Goal: Information Seeking & Learning: Understand process/instructions

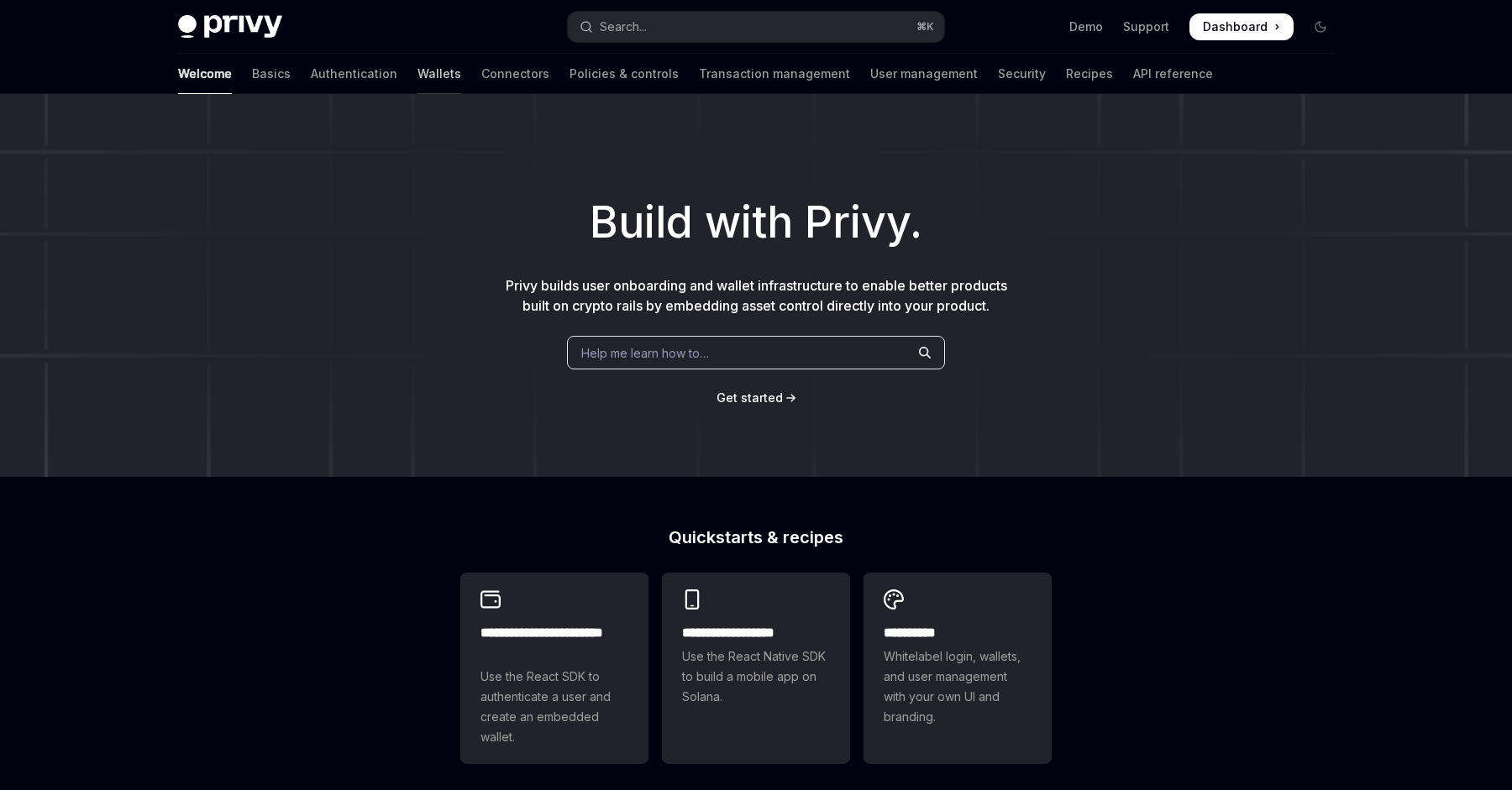
click at [417, 68] on link "Wallets" at bounding box center [438, 74] width 43 height 41
type textarea "*"
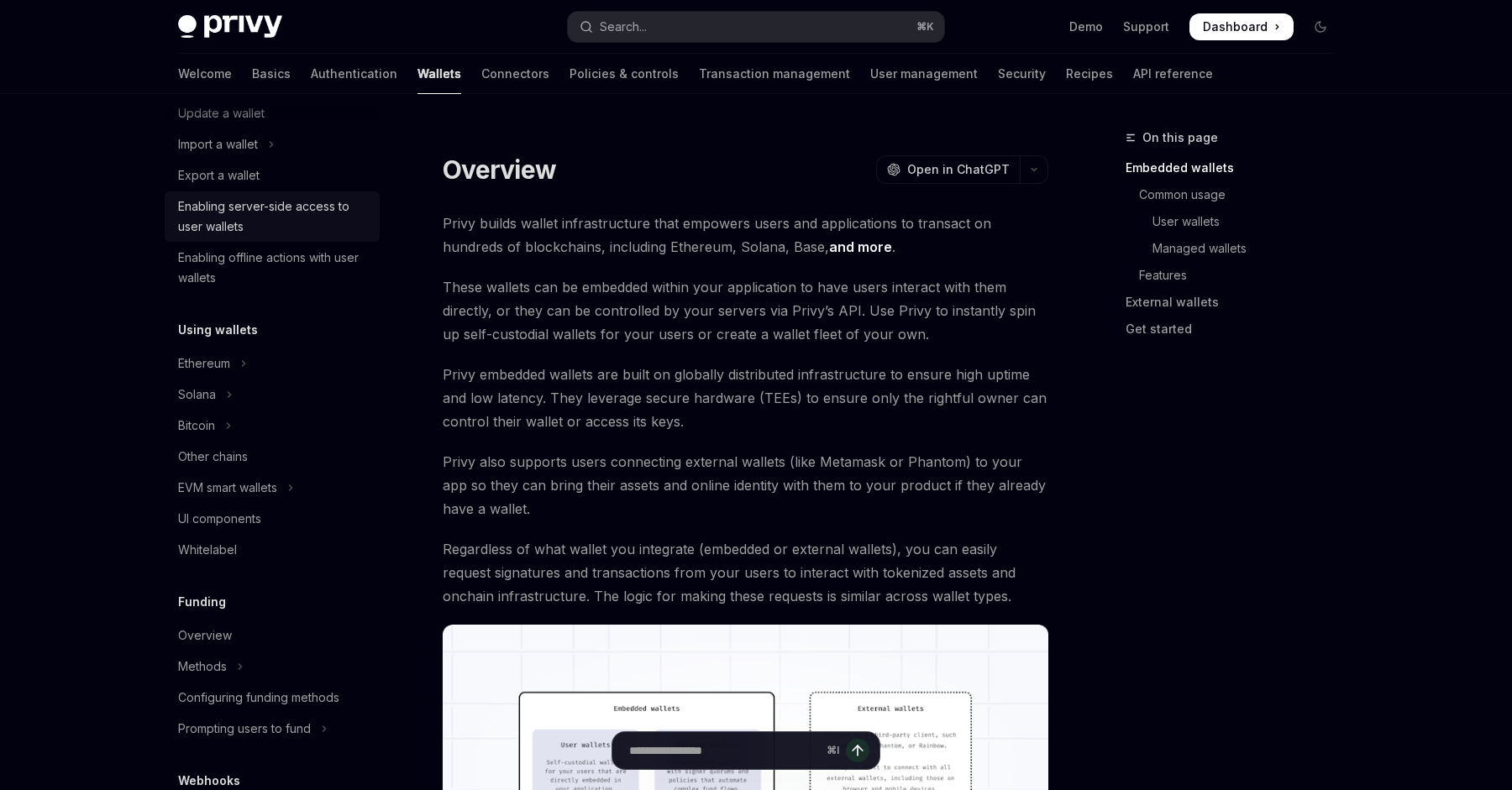
scroll to position [212, 0]
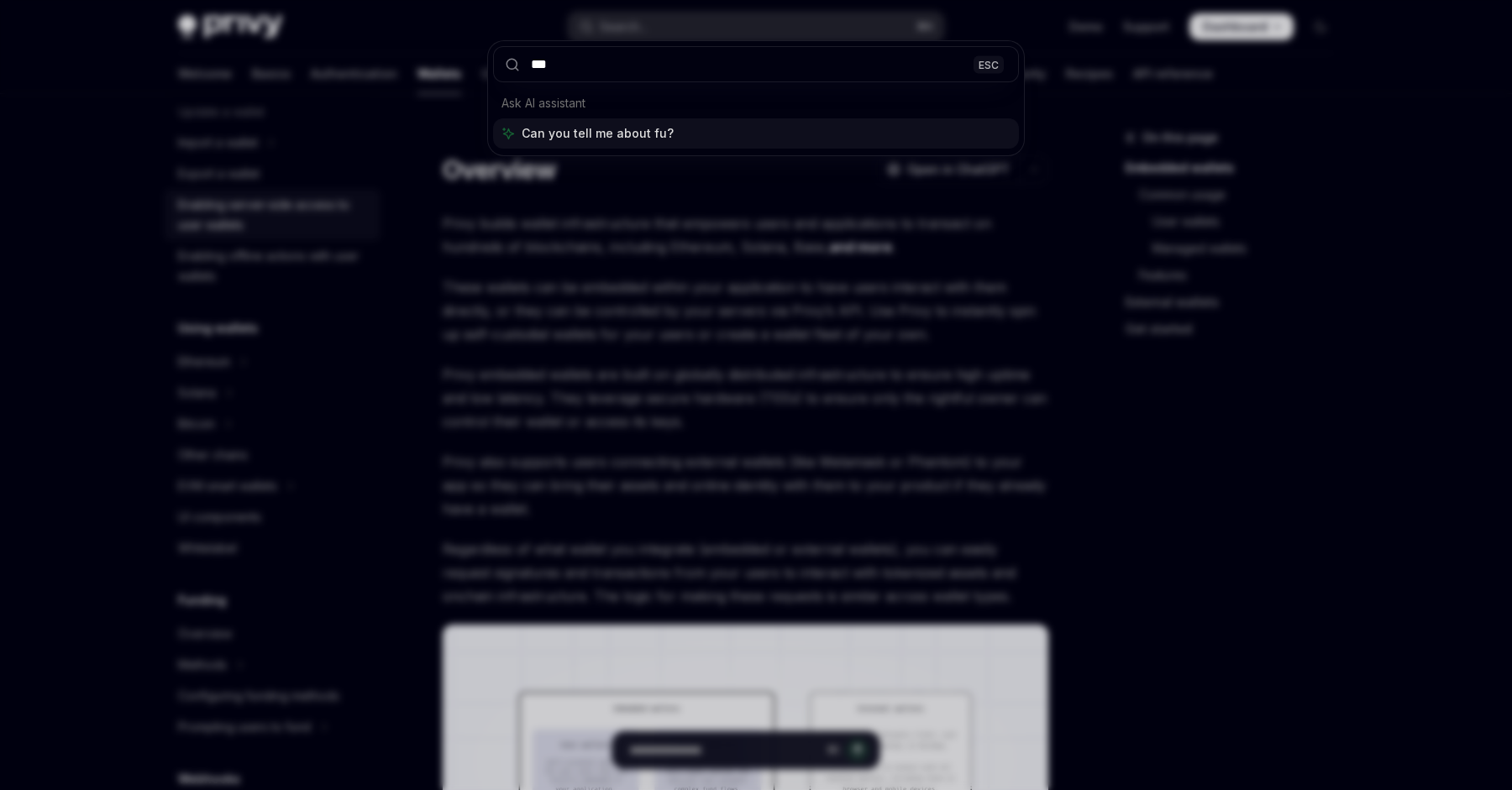
type input "****"
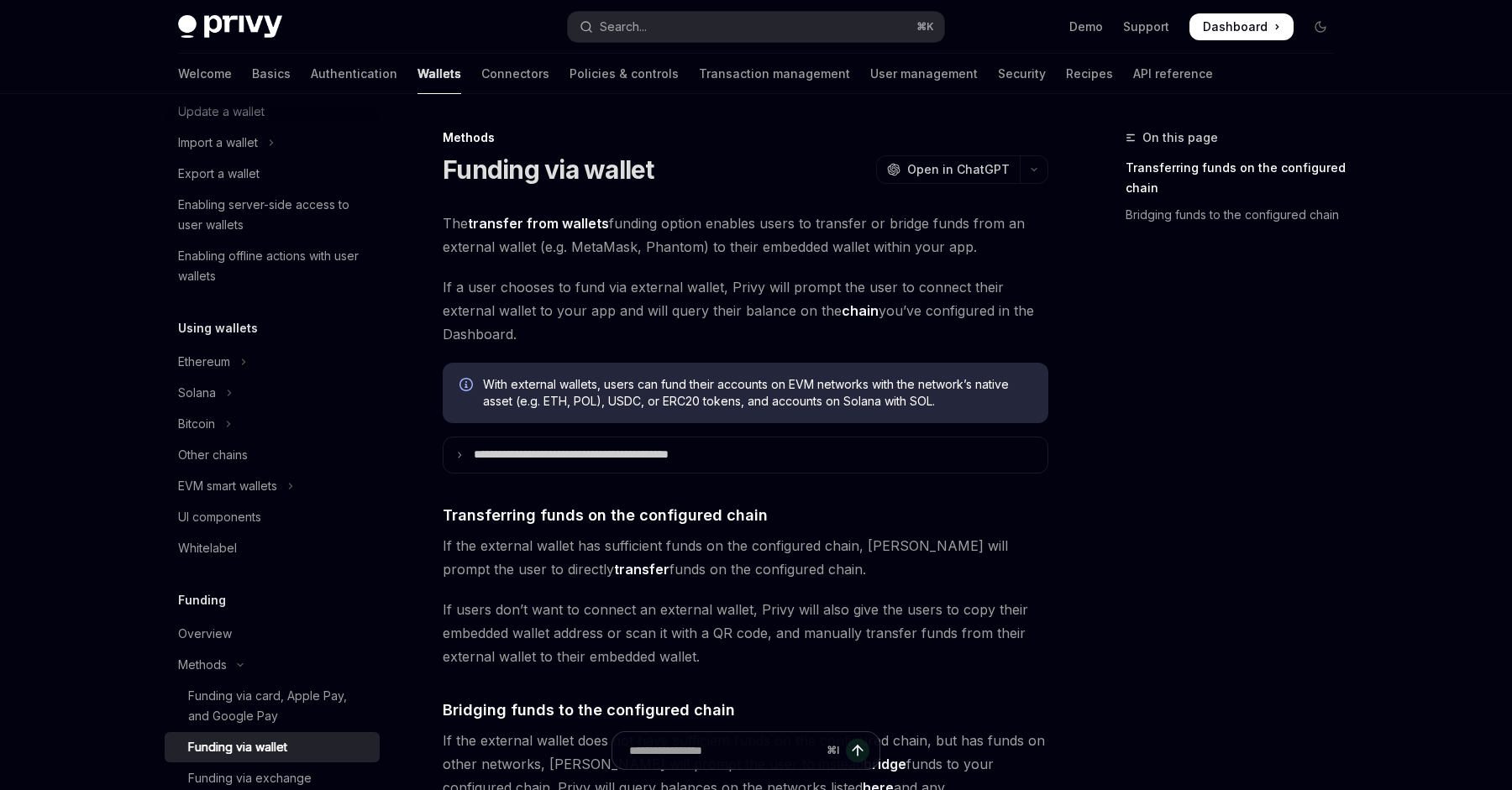
click at [466, 288] on span "If a user chooses to fund via external wallet, Privy will prompt the user to co…" at bounding box center [744, 310] width 605 height 71
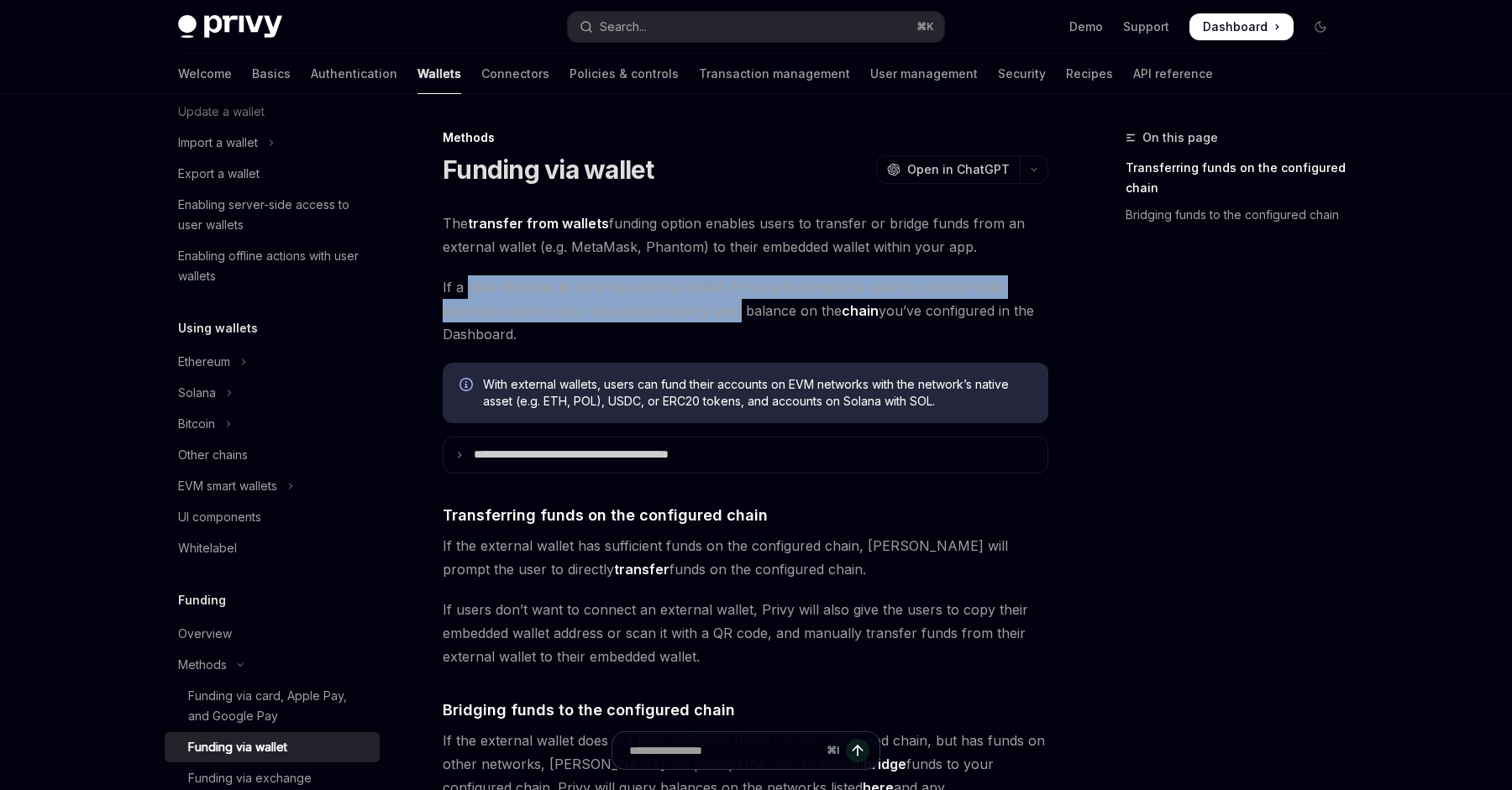
drag, startPoint x: 466, startPoint y: 288, endPoint x: 671, endPoint y: 305, distance: 205.7
click at [671, 305] on span "If a user chooses to fund via external wallet, Privy will prompt the user to co…" at bounding box center [744, 310] width 605 height 71
click at [670, 305] on span "If a user chooses to fund via external wallet, Privy will prompt the user to co…" at bounding box center [744, 310] width 605 height 71
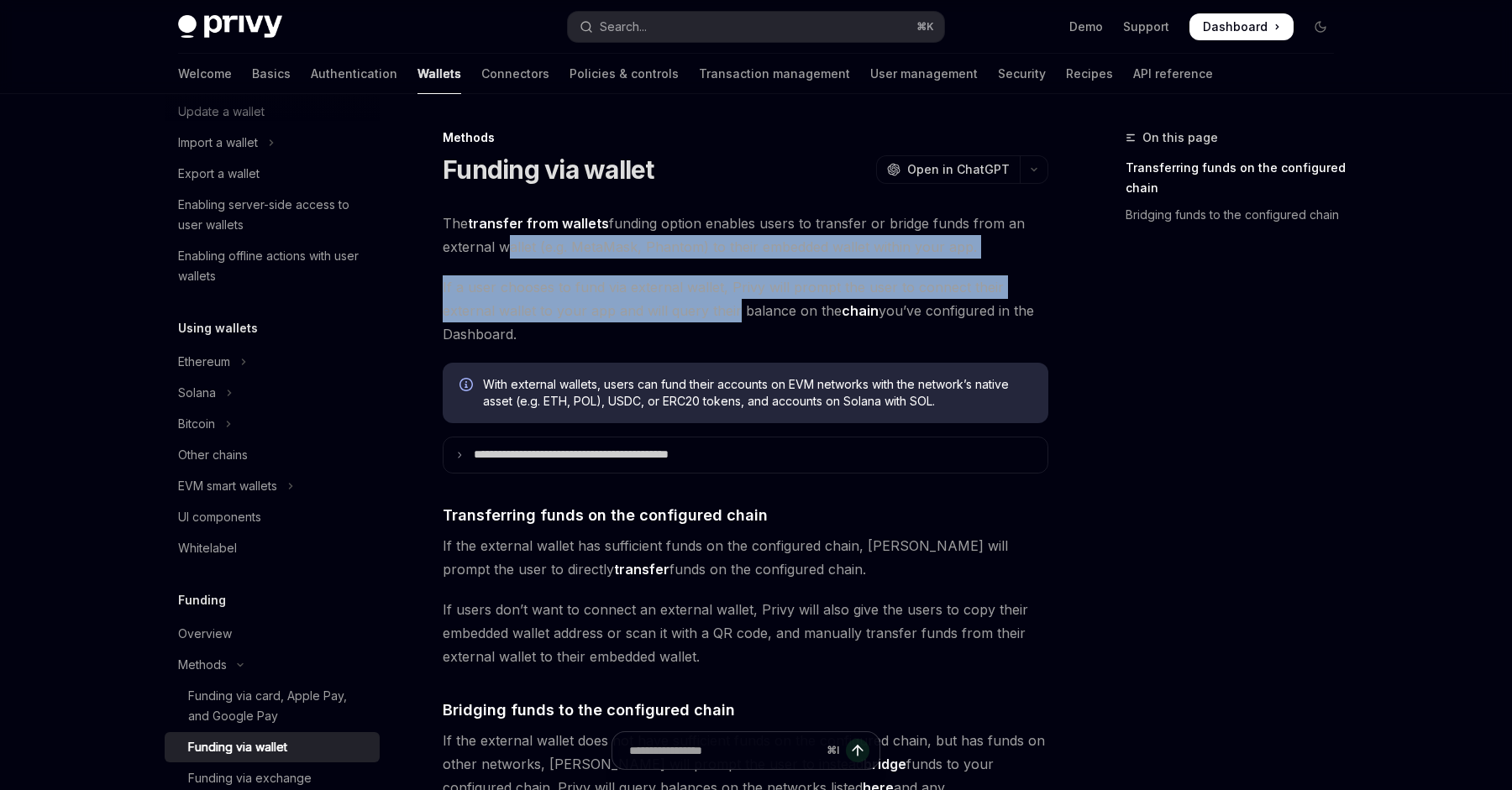
drag, startPoint x: 670, startPoint y: 305, endPoint x: 506, endPoint y: 256, distance: 171.2
click at [506, 256] on div "**********" at bounding box center [744, 612] width 605 height 803
click at [506, 256] on span "The transfer from wallets funding option enables users to transfer or bridge fu…" at bounding box center [744, 235] width 605 height 47
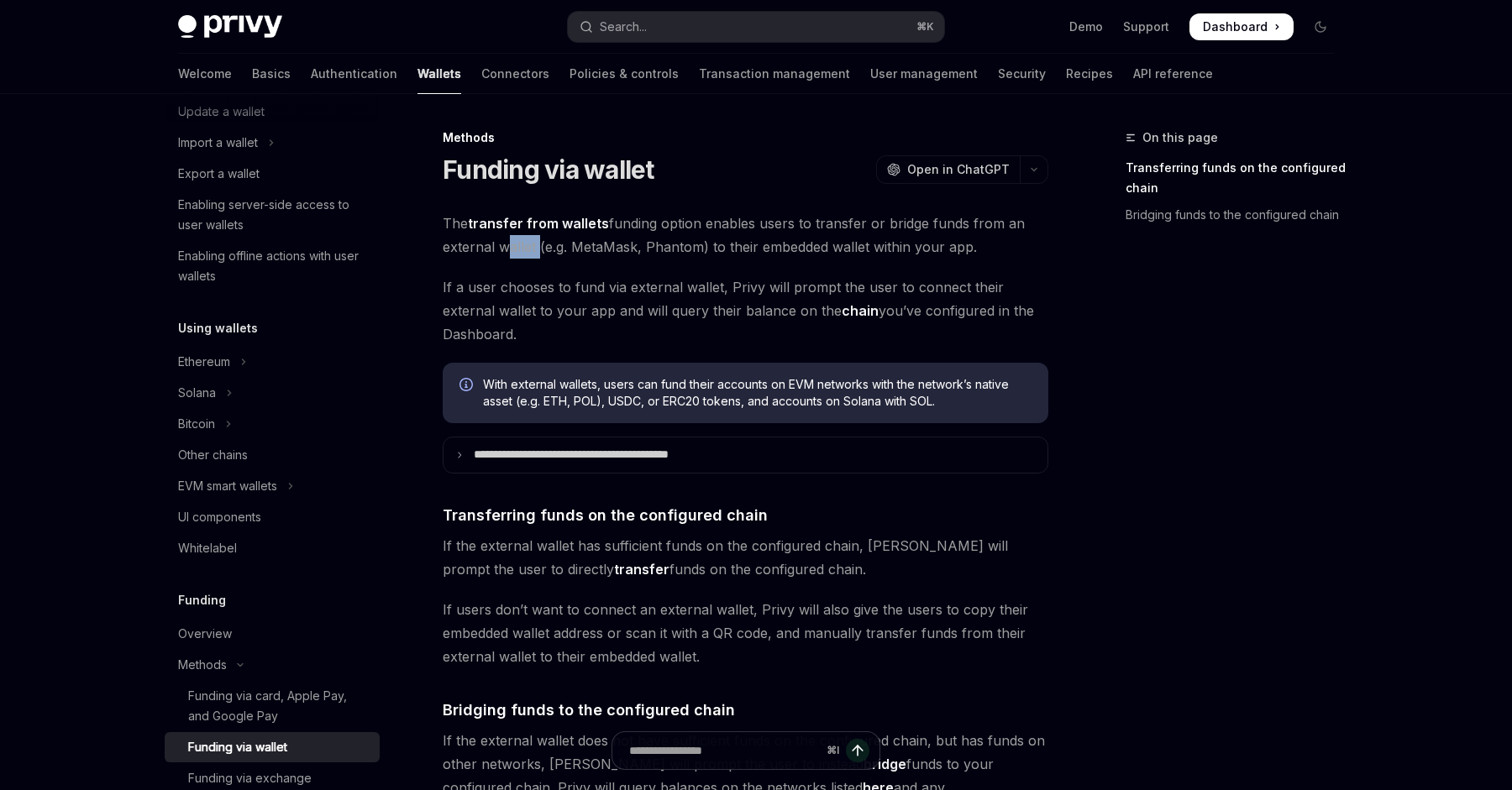
click at [506, 256] on span "The transfer from wallets funding option enables users to transfer or bridge fu…" at bounding box center [744, 235] width 605 height 47
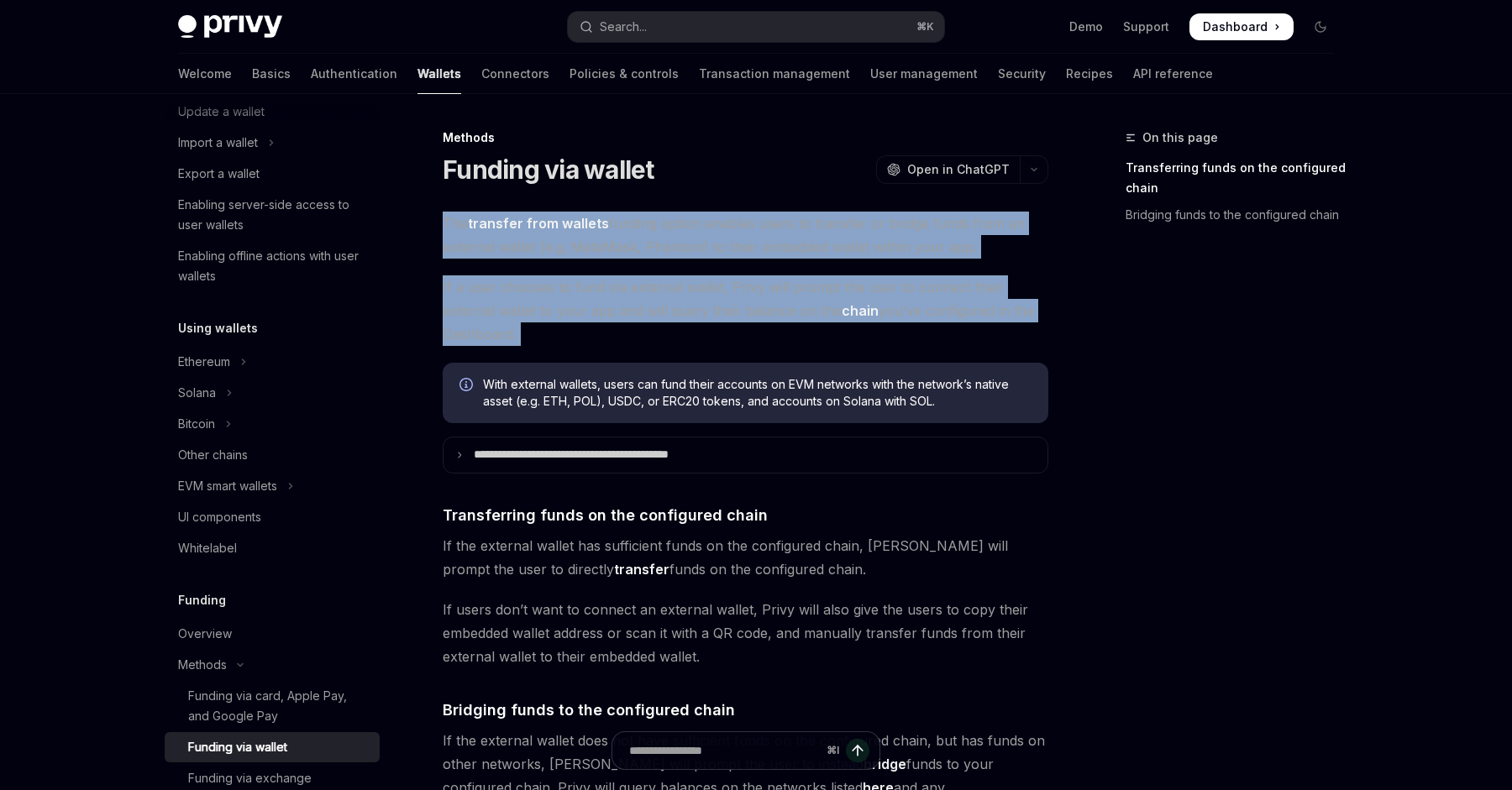
drag, startPoint x: 506, startPoint y: 256, endPoint x: 561, endPoint y: 313, distance: 79.2
click at [561, 313] on div "**********" at bounding box center [744, 612] width 605 height 803
click at [561, 313] on span "If a user chooses to fund via external wallet, Privy will prompt the user to co…" at bounding box center [744, 310] width 605 height 71
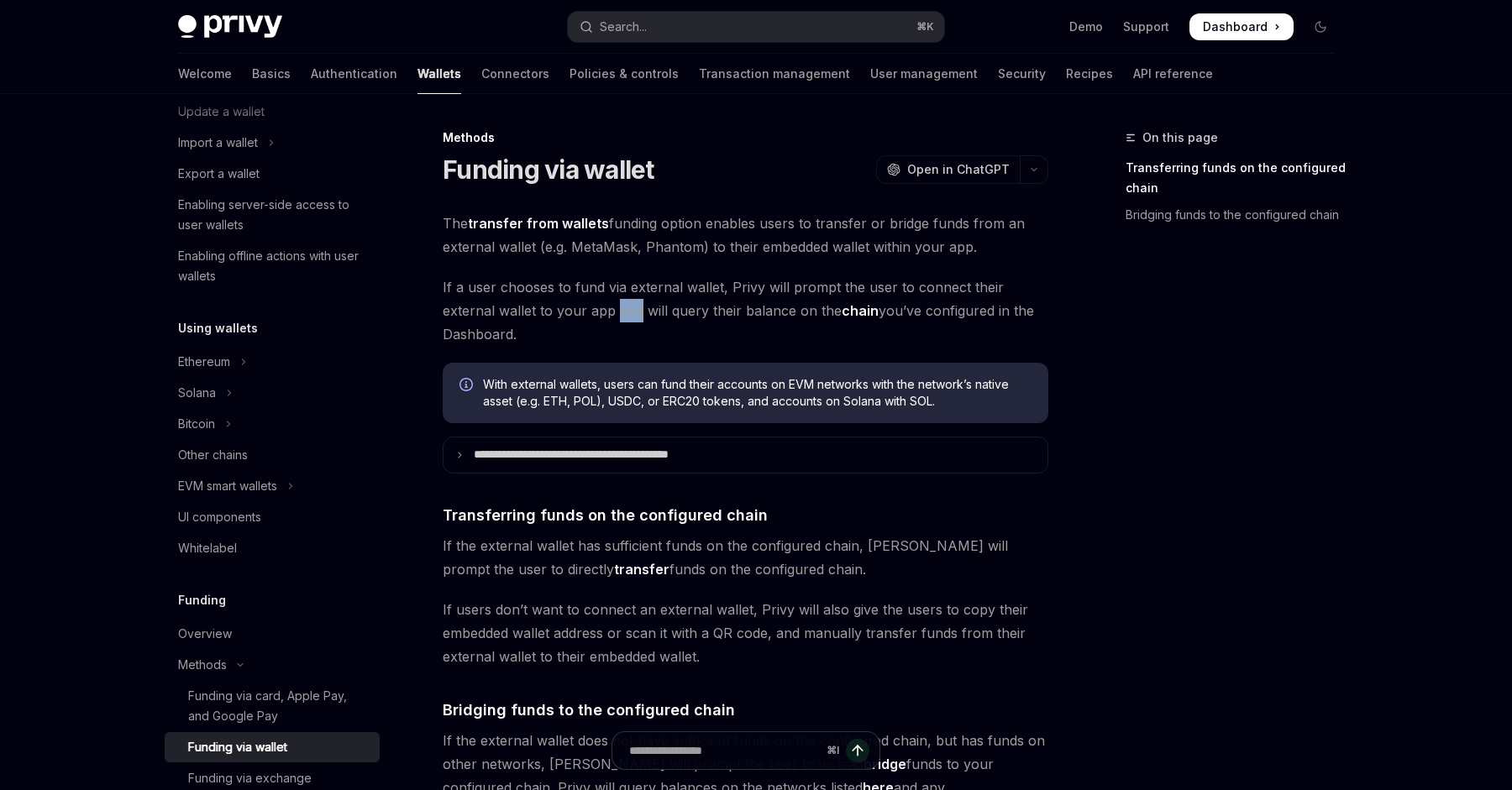
click at [561, 313] on span "If a user chooses to fund via external wallet, Privy will prompt the user to co…" at bounding box center [744, 310] width 605 height 71
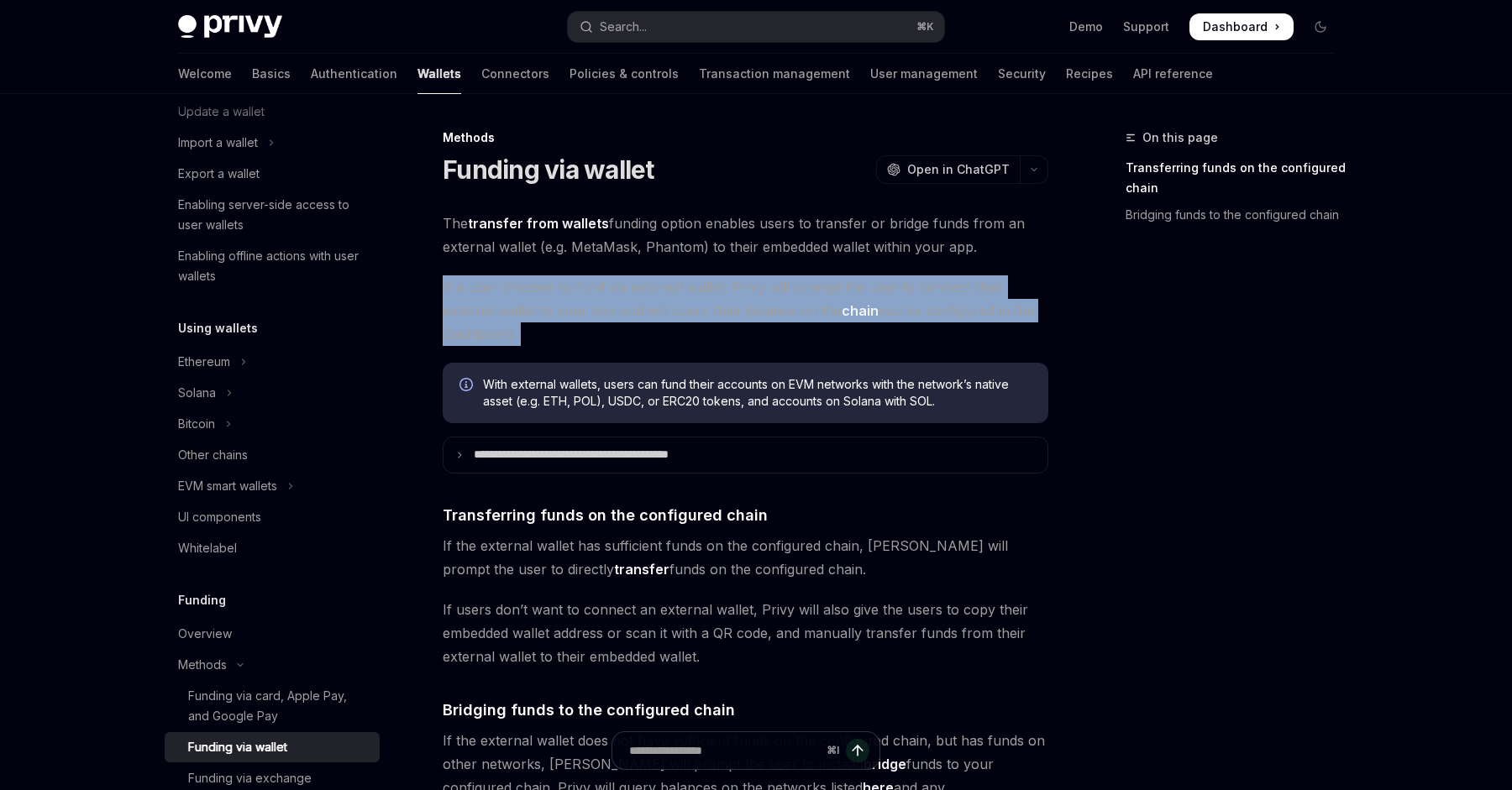
drag, startPoint x: 561, startPoint y: 313, endPoint x: 538, endPoint y: 295, distance: 29.2
click at [538, 295] on span "If a user chooses to fund via external wallet, Privy will prompt the user to co…" at bounding box center [744, 310] width 605 height 71
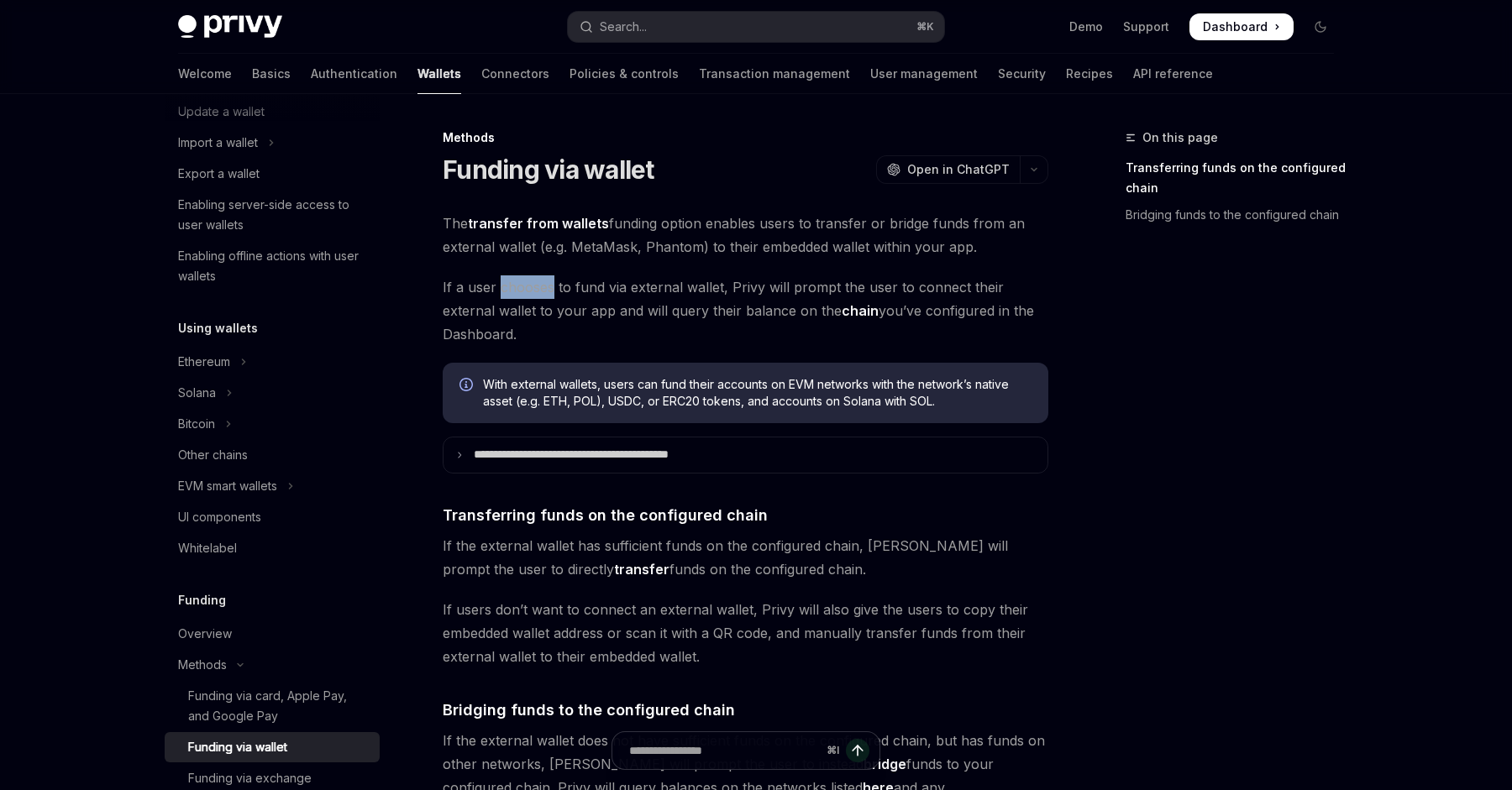
click at [538, 295] on span "If a user chooses to fund via external wallet, Privy will prompt the user to co…" at bounding box center [744, 310] width 605 height 71
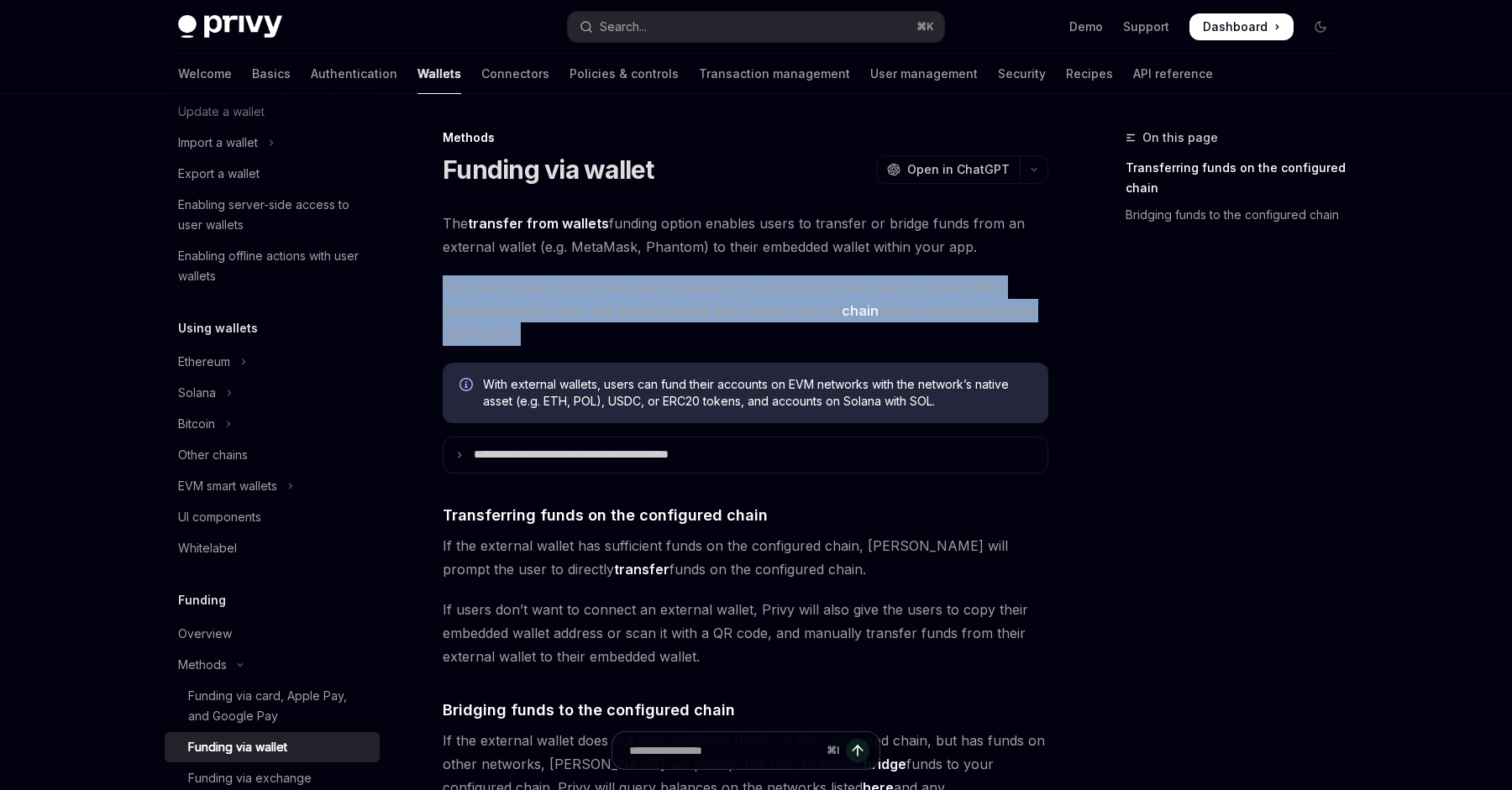
drag, startPoint x: 538, startPoint y: 295, endPoint x: 555, endPoint y: 322, distance: 31.9
click at [555, 322] on span "If a user chooses to fund via external wallet, Privy will prompt the user to co…" at bounding box center [744, 310] width 605 height 71
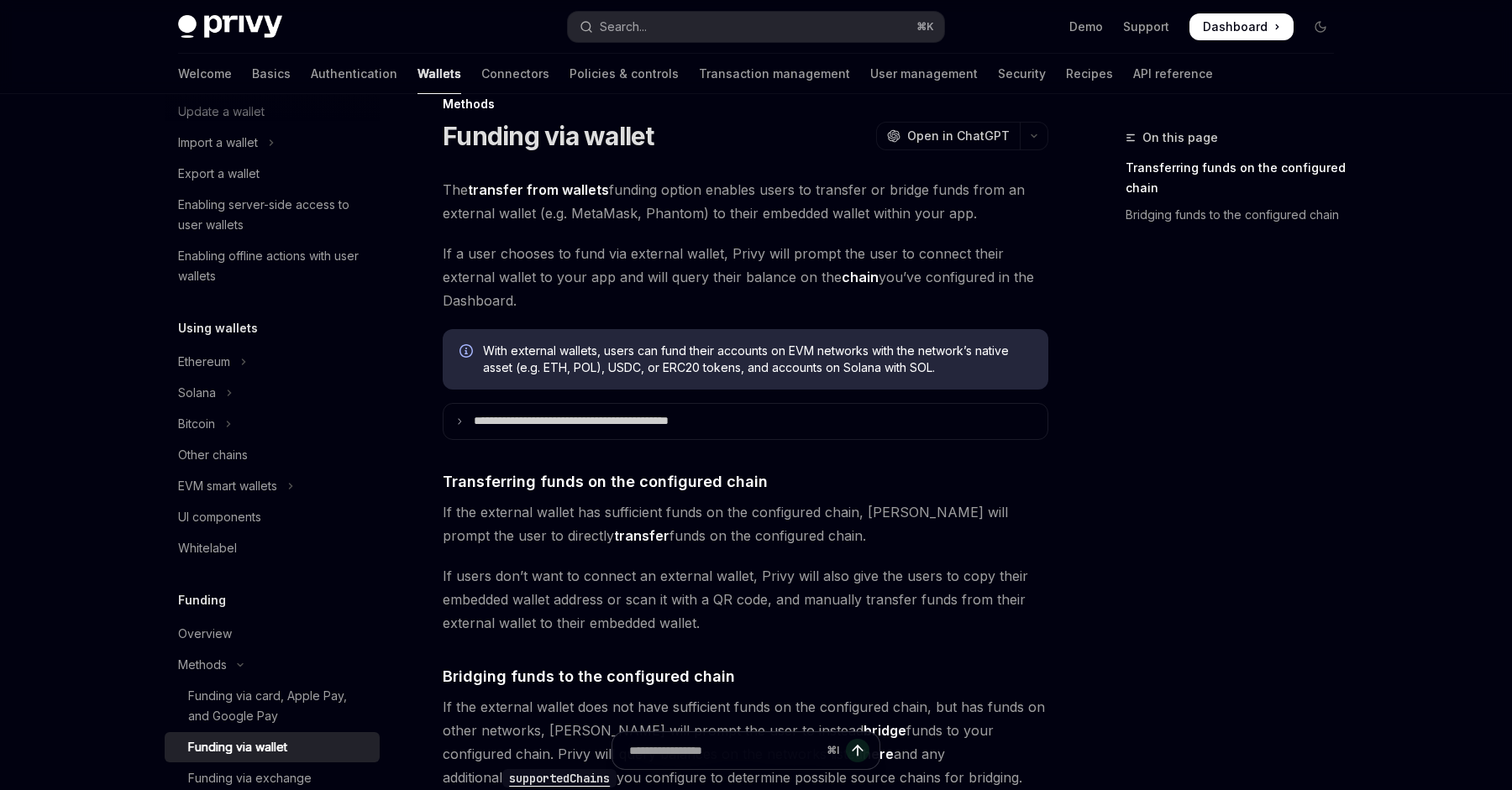
scroll to position [37, 0]
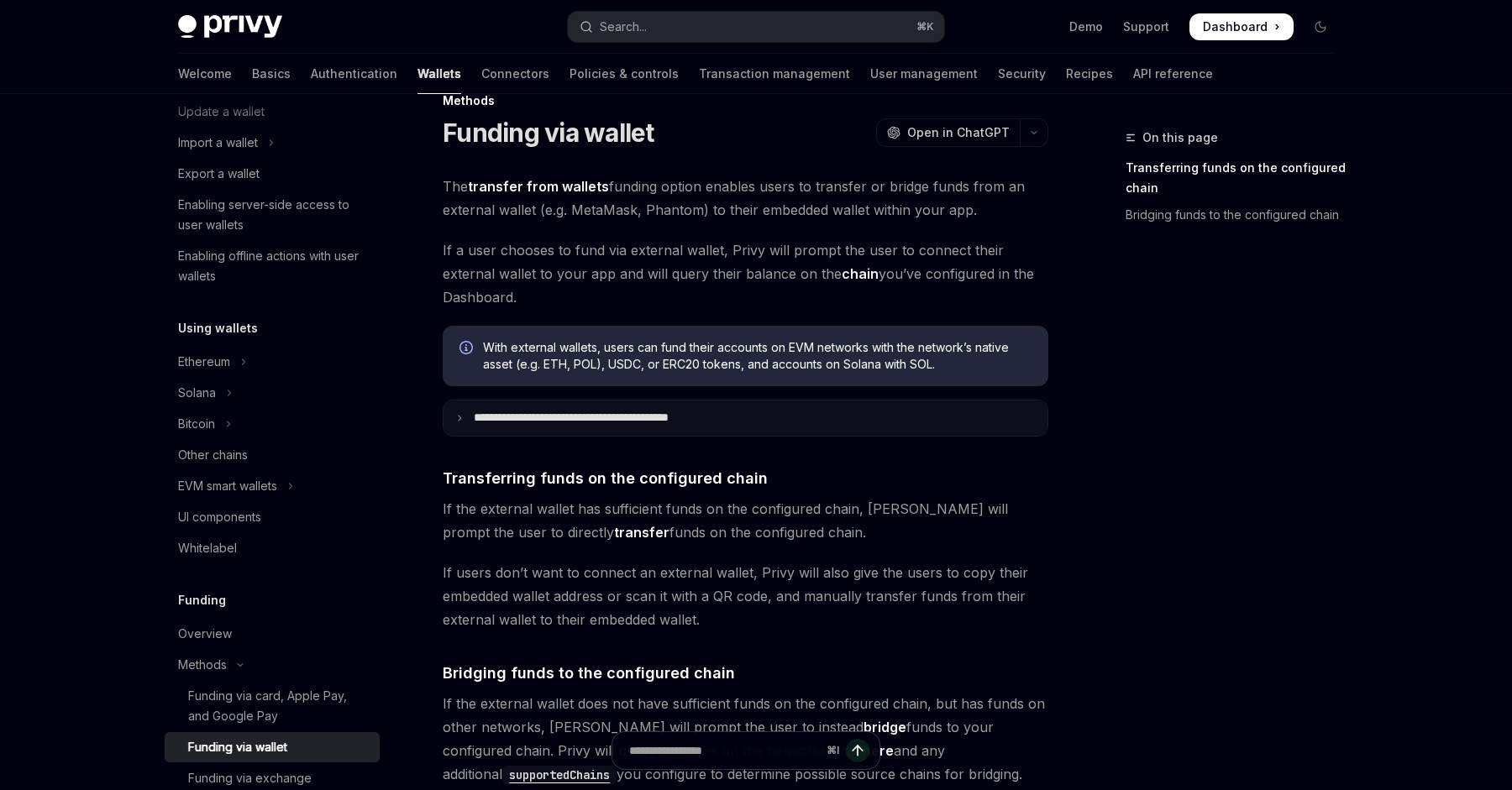
click at [689, 410] on p "**********" at bounding box center [608, 418] width 268 height 15
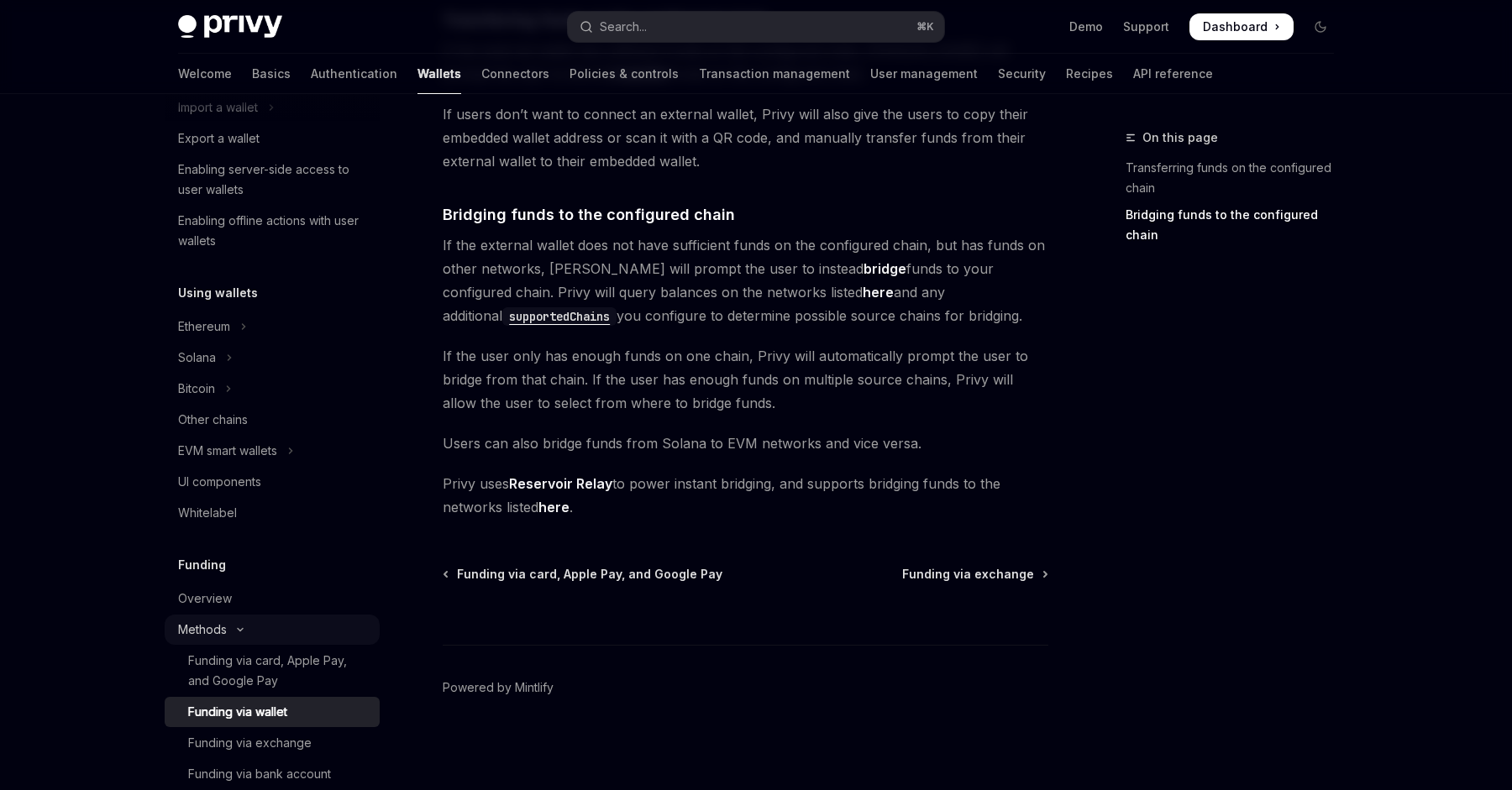
scroll to position [249, 0]
click at [264, 655] on div "Funding via card, Apple Pay, and Google Pay" at bounding box center [279, 668] width 182 height 41
type textarea "*"
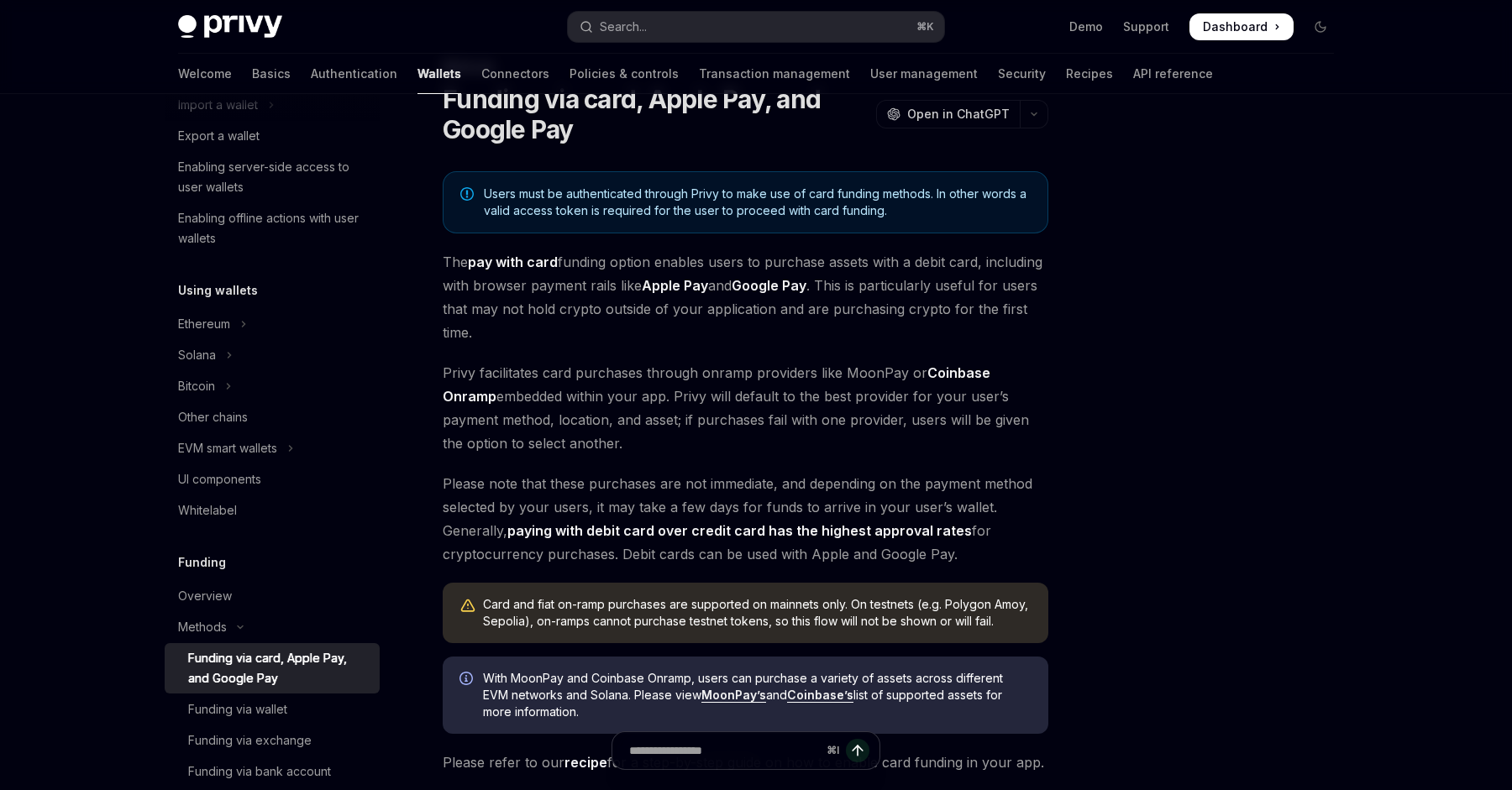
scroll to position [149, 0]
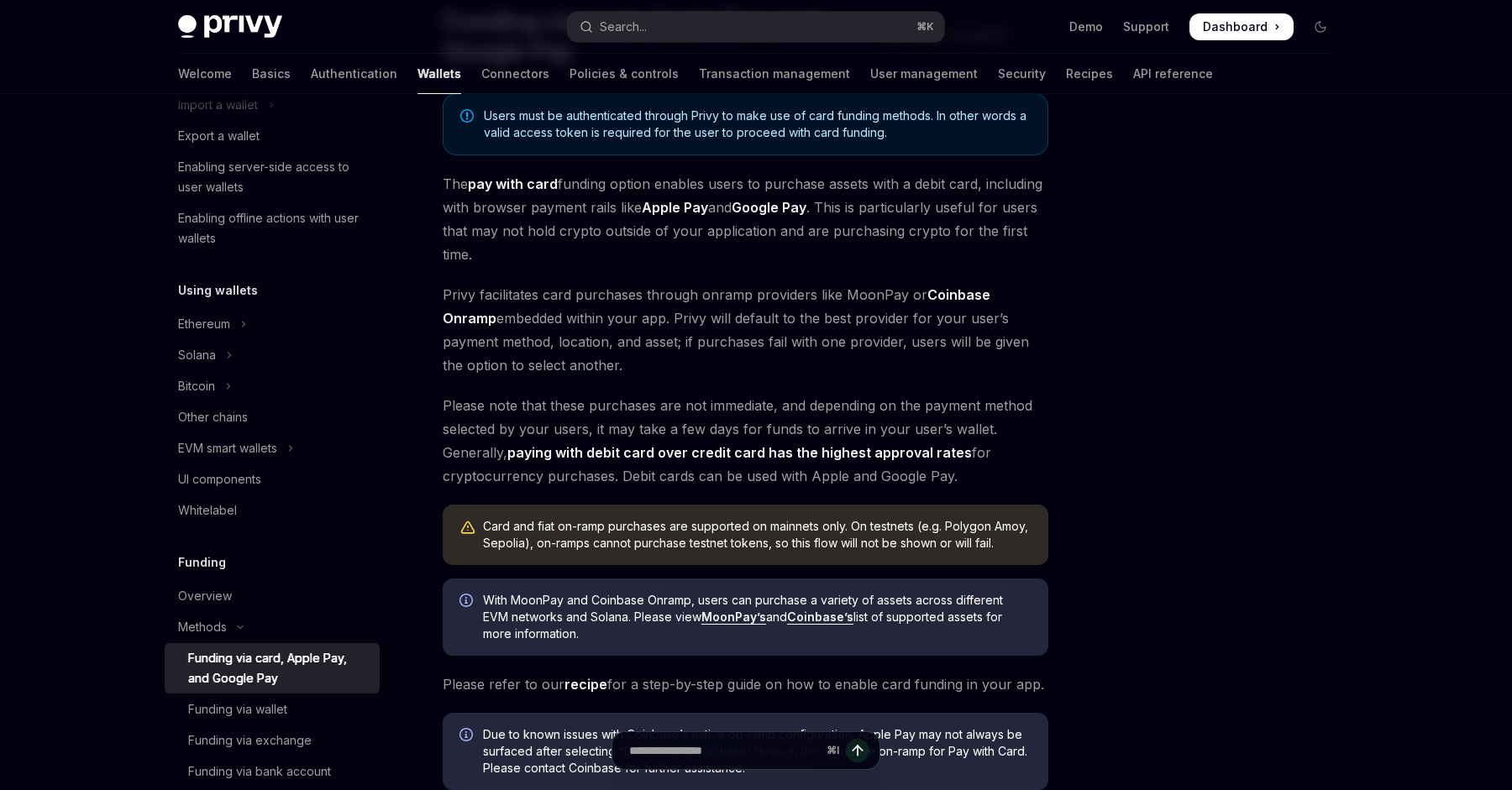
click at [1230, 155] on div at bounding box center [1219, 459] width 255 height 663
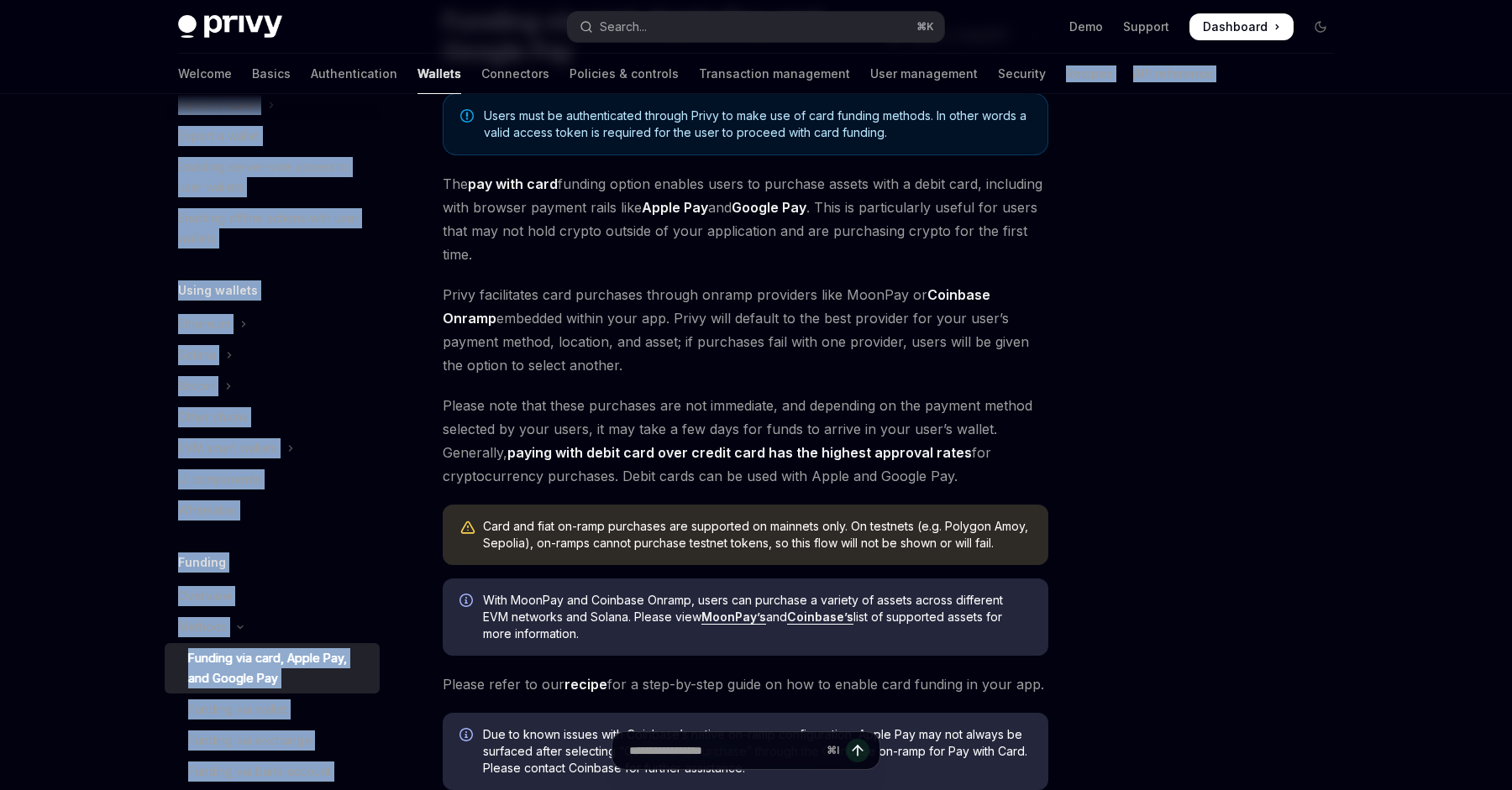
drag, startPoint x: 1230, startPoint y: 155, endPoint x: 886, endPoint y: 102, distance: 348.1
click at [893, 99] on div "Methods Funding via card, Apple Pay, and Google Pay OpenAI Open in ChatGPT Open…" at bounding box center [755, 503] width 1183 height 1116
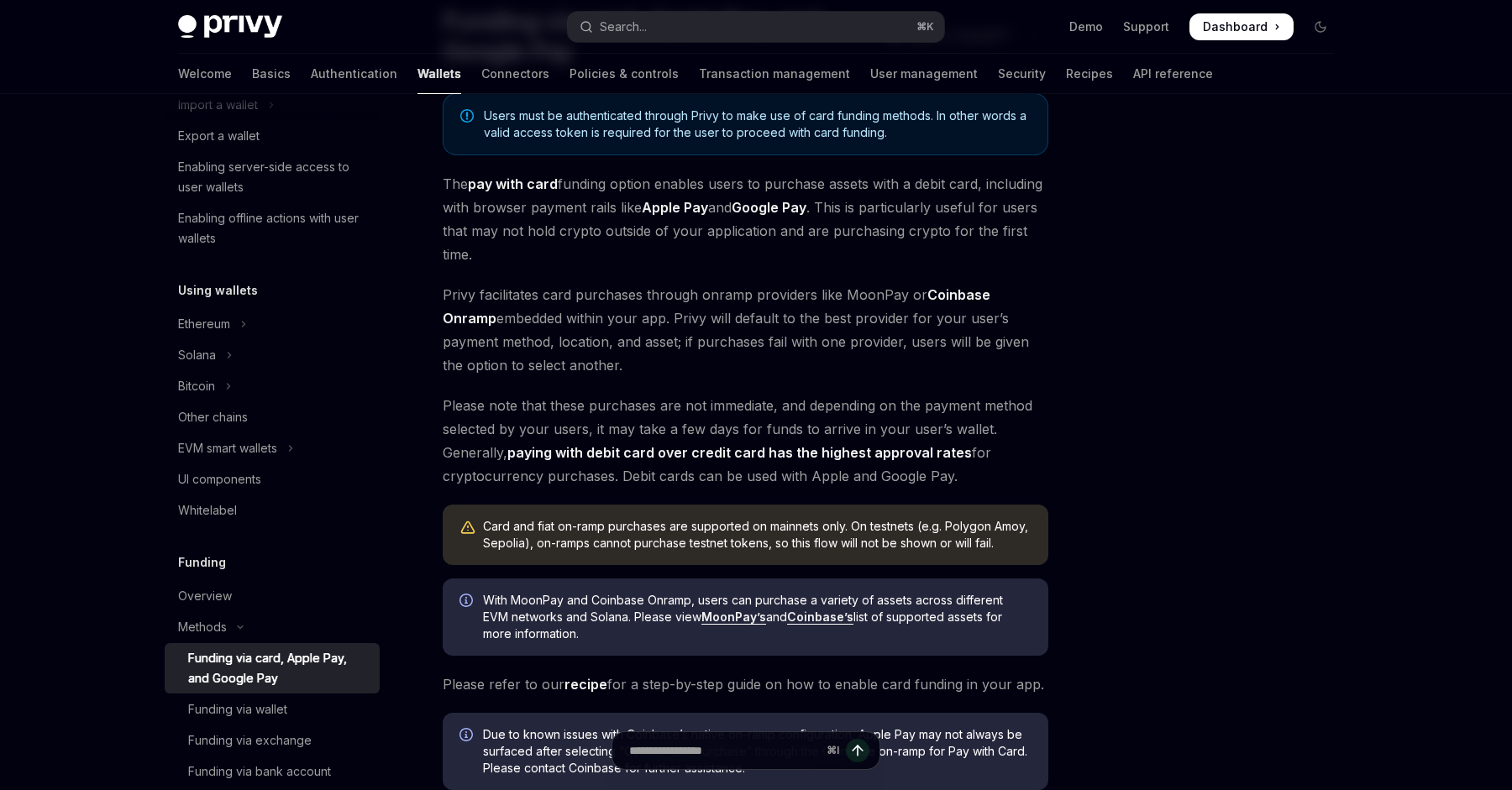
click at [890, 168] on div "Users must be authenticated through Privy to make use of card funding methods. …" at bounding box center [744, 442] width 605 height 697
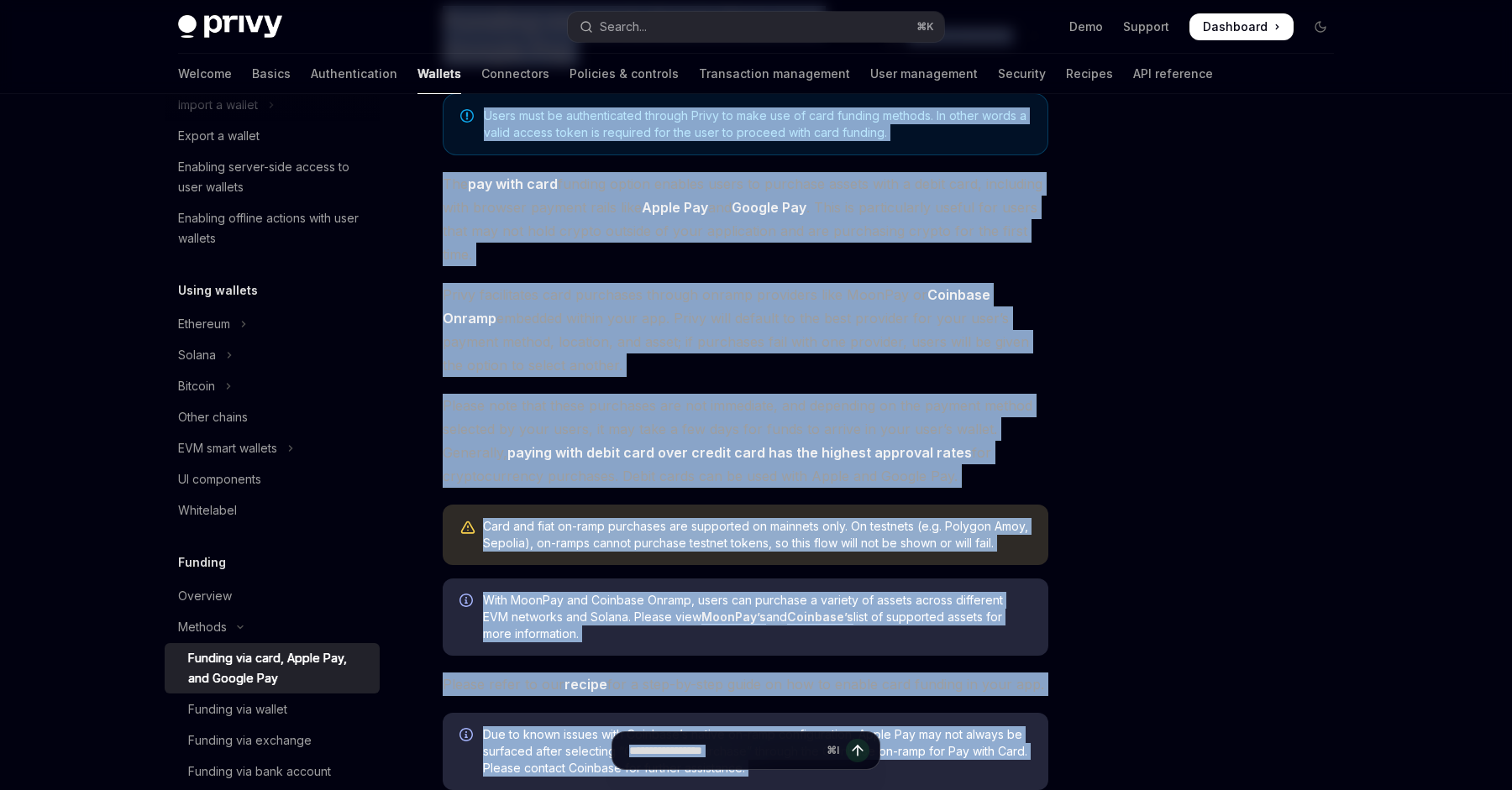
drag, startPoint x: 1174, startPoint y: 215, endPoint x: 1008, endPoint y: 817, distance: 624.5
click at [1008, 641] on html "Skip to main content Privy Docs home page Search... ⌘ K Demo Support Dashboard …" at bounding box center [756, 246] width 1512 height 790
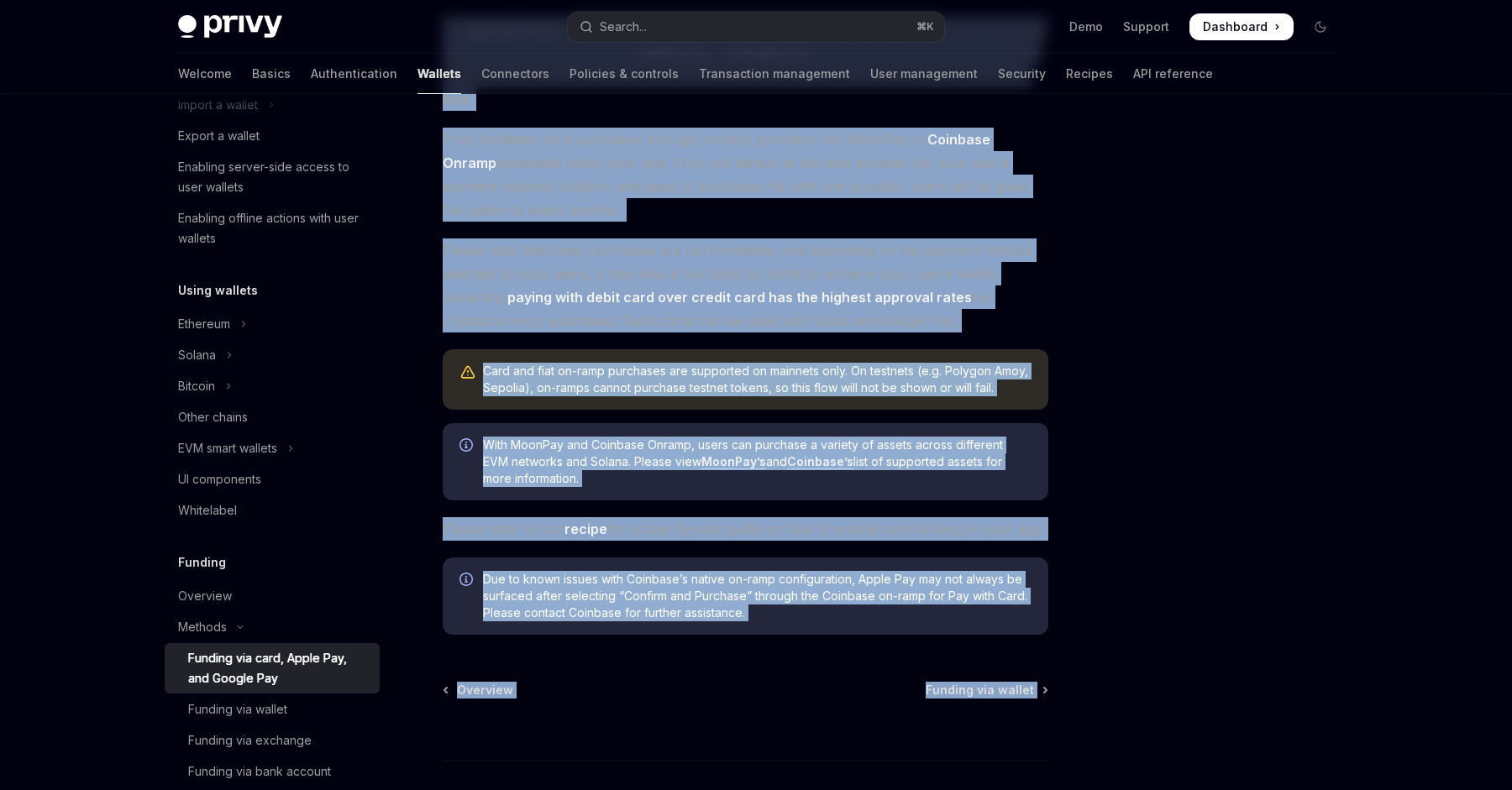
click at [1136, 478] on div at bounding box center [1219, 459] width 255 height 663
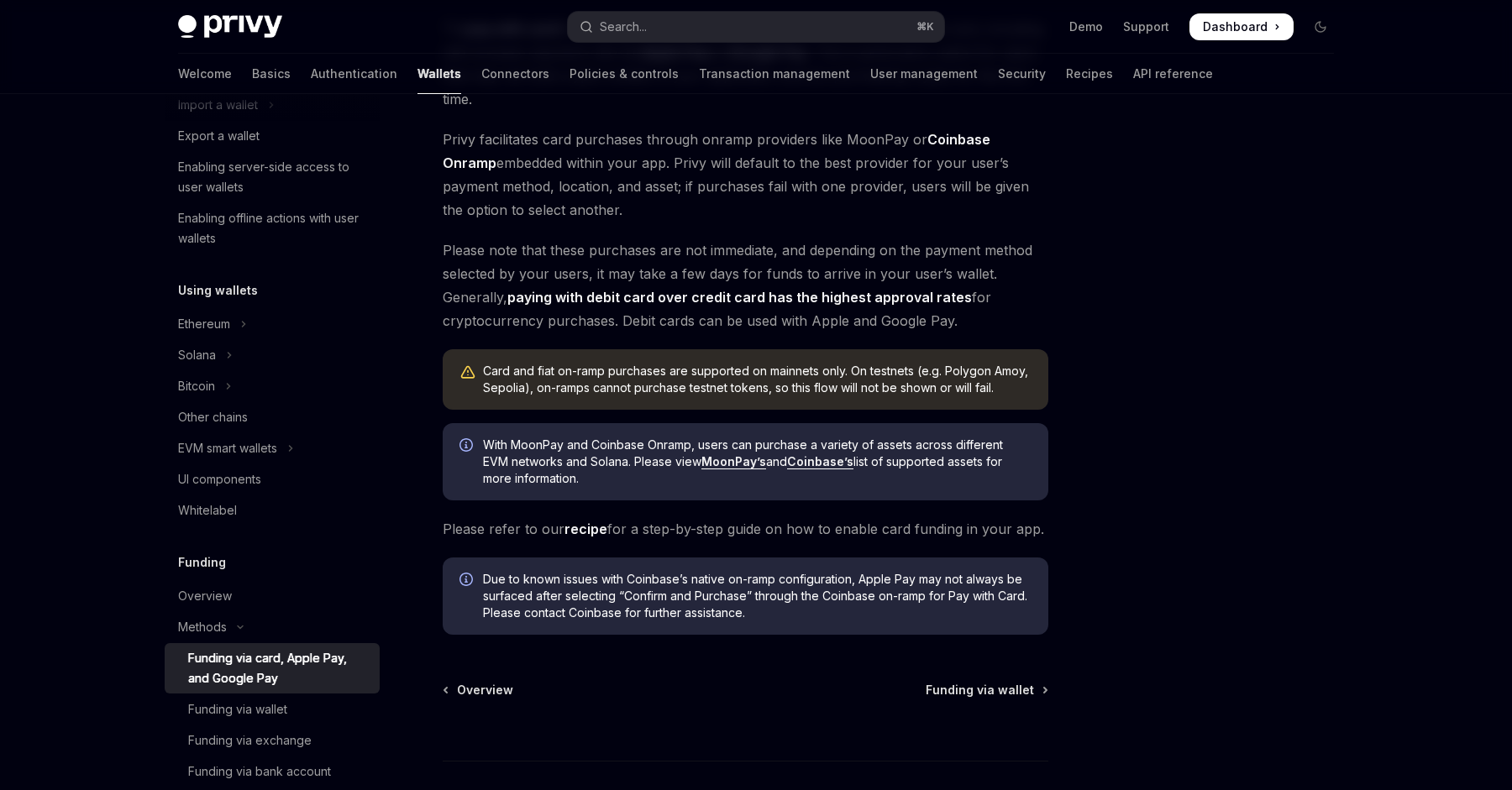
scroll to position [0, 0]
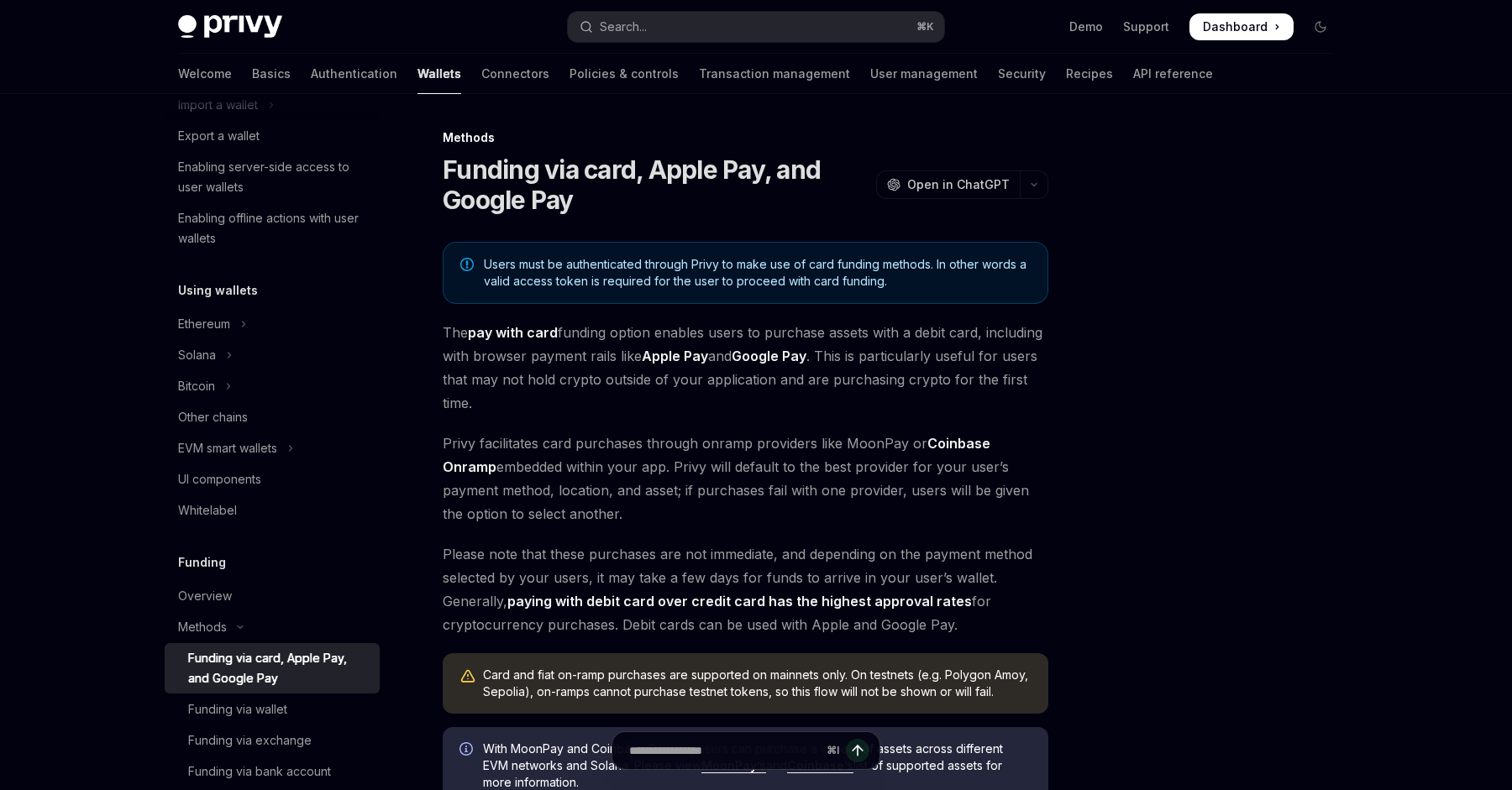
click at [1219, 218] on div at bounding box center [1219, 459] width 255 height 663
drag, startPoint x: 1294, startPoint y: 254, endPoint x: 1180, endPoint y: 505, distance: 275.7
click at [1180, 505] on div at bounding box center [1219, 459] width 255 height 663
